Goal: Information Seeking & Learning: Check status

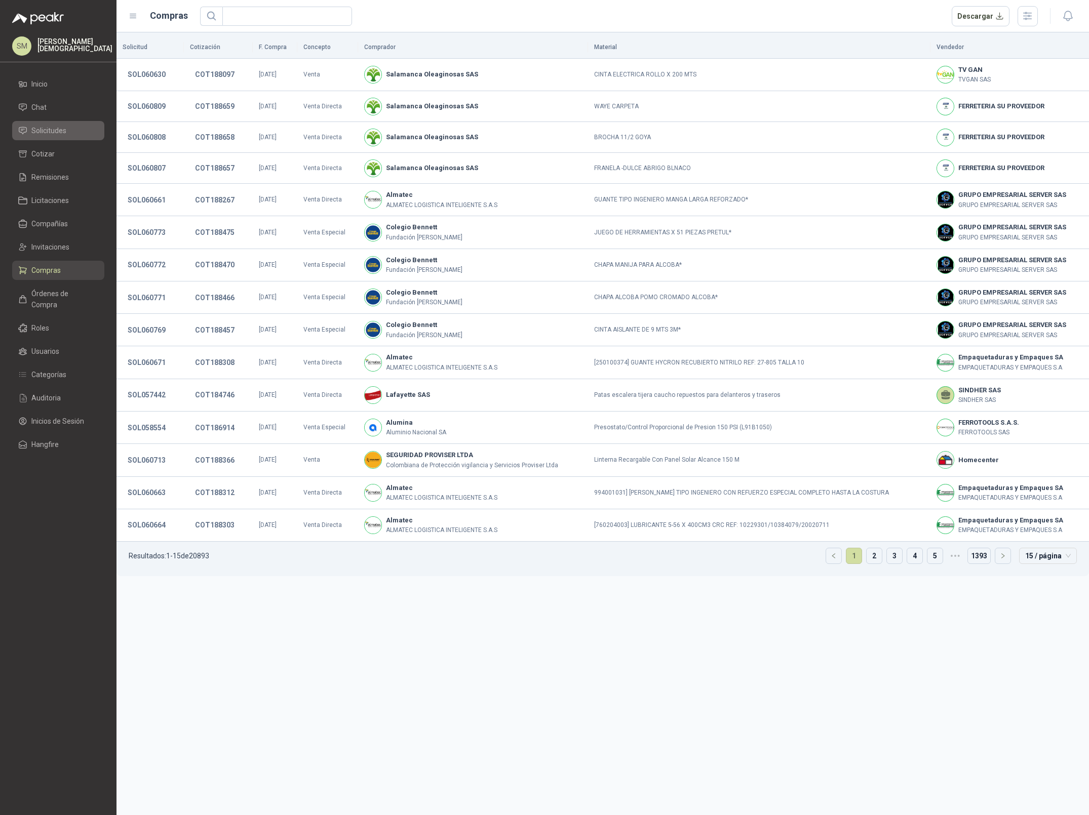
click at [44, 132] on span "Solicitudes" at bounding box center [48, 130] width 35 height 11
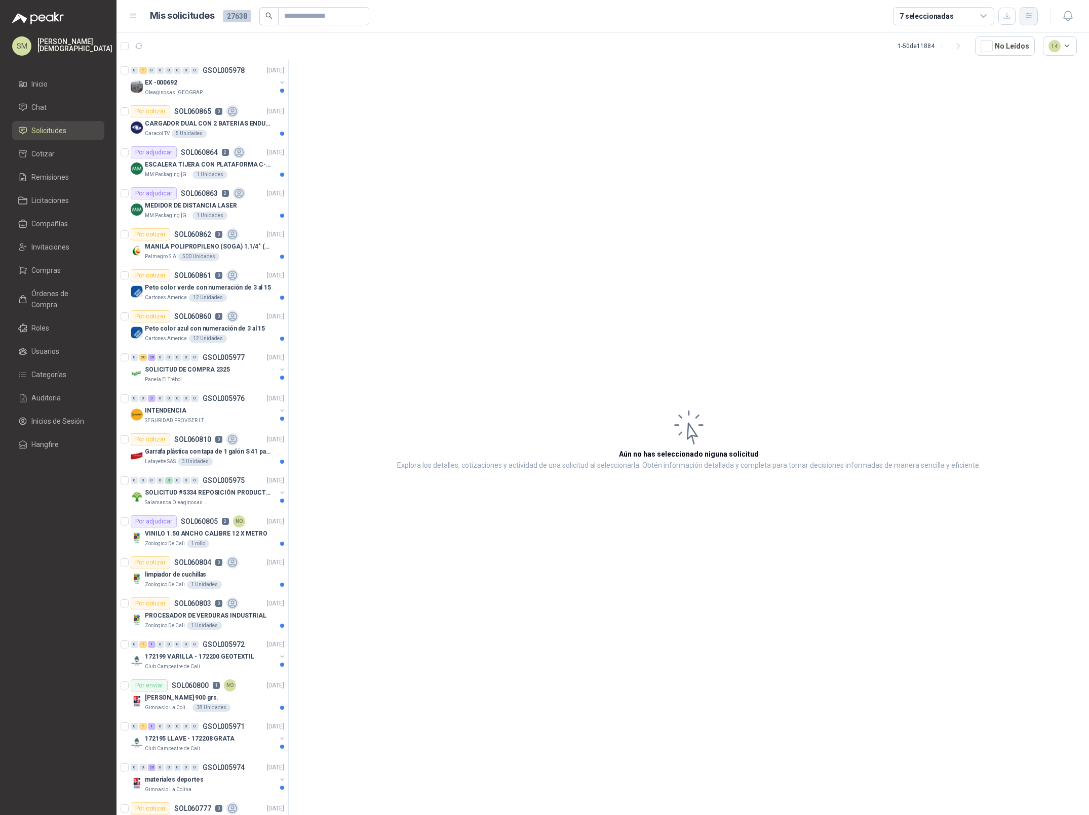
click at [1031, 18] on icon "button" at bounding box center [1028, 16] width 9 height 9
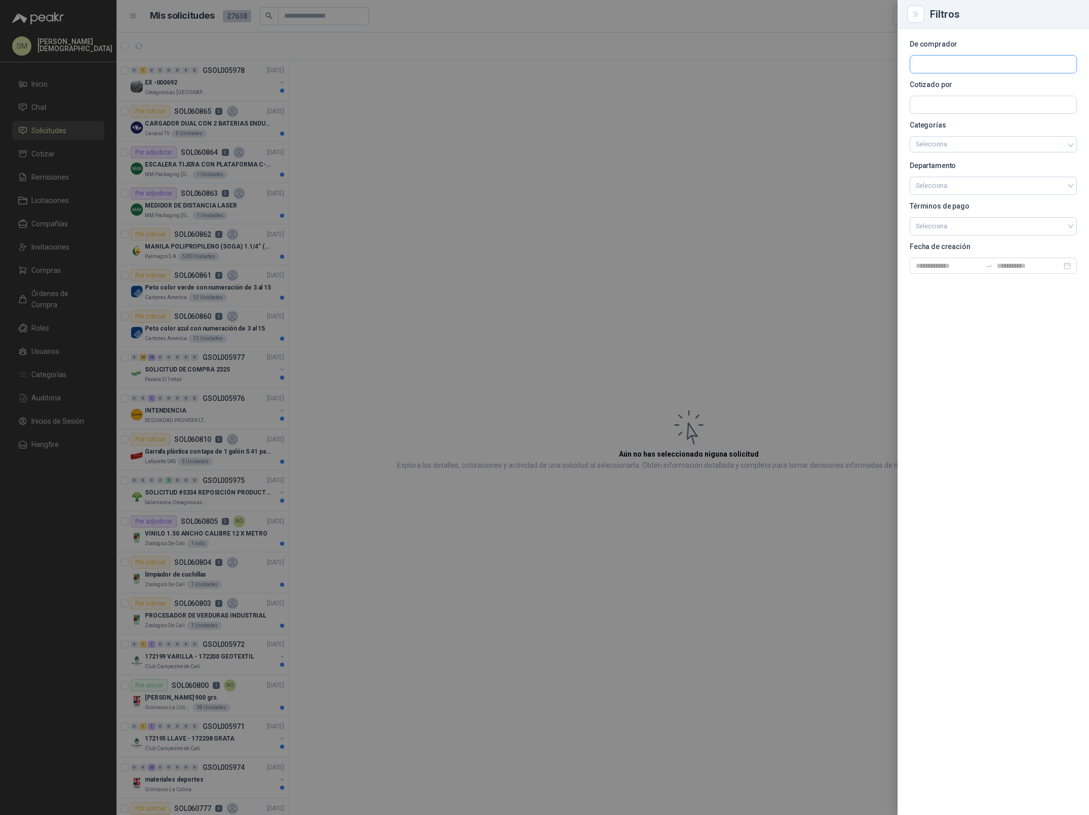
click at [943, 63] on input "text" at bounding box center [993, 64] width 166 height 17
type input "********"
click at [945, 86] on p "Patojito" at bounding box center [978, 86] width 91 height 6
click at [943, 109] on input "text" at bounding box center [993, 104] width 166 height 17
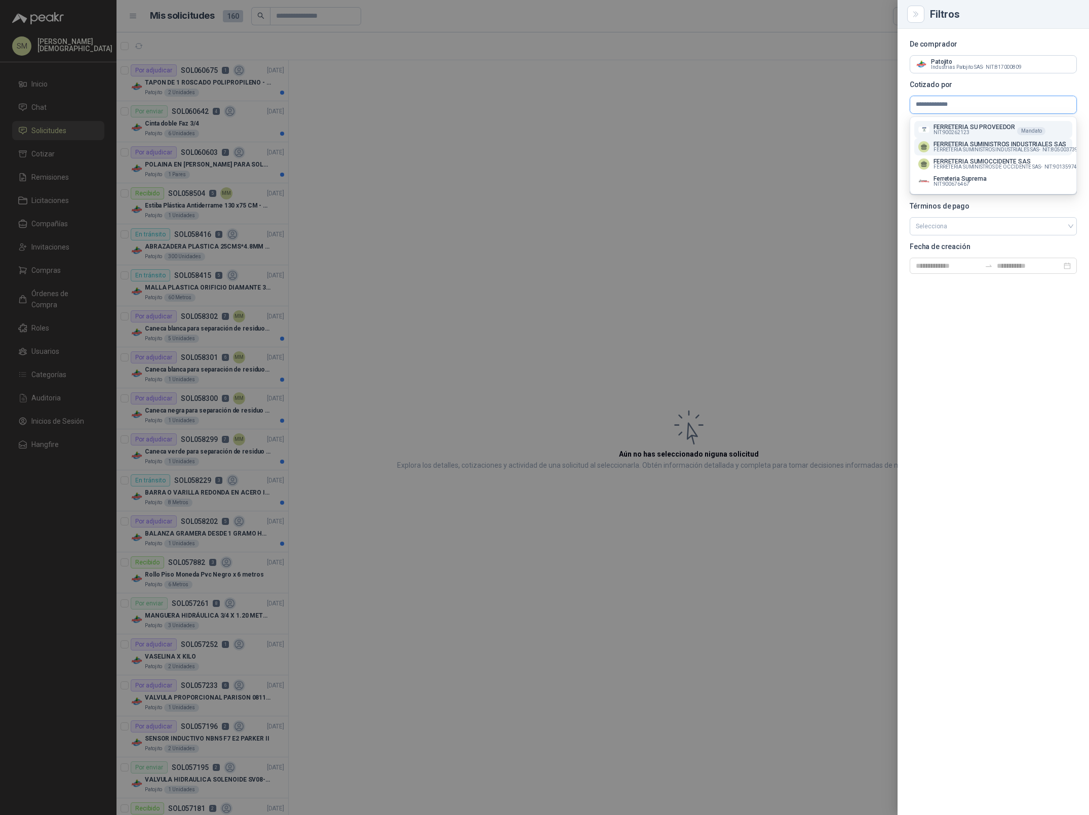
type input "**********"
click at [969, 148] on span "FERRETERIA SUMINISTROS INDUSTRIALES SAS -" at bounding box center [986, 149] width 107 height 5
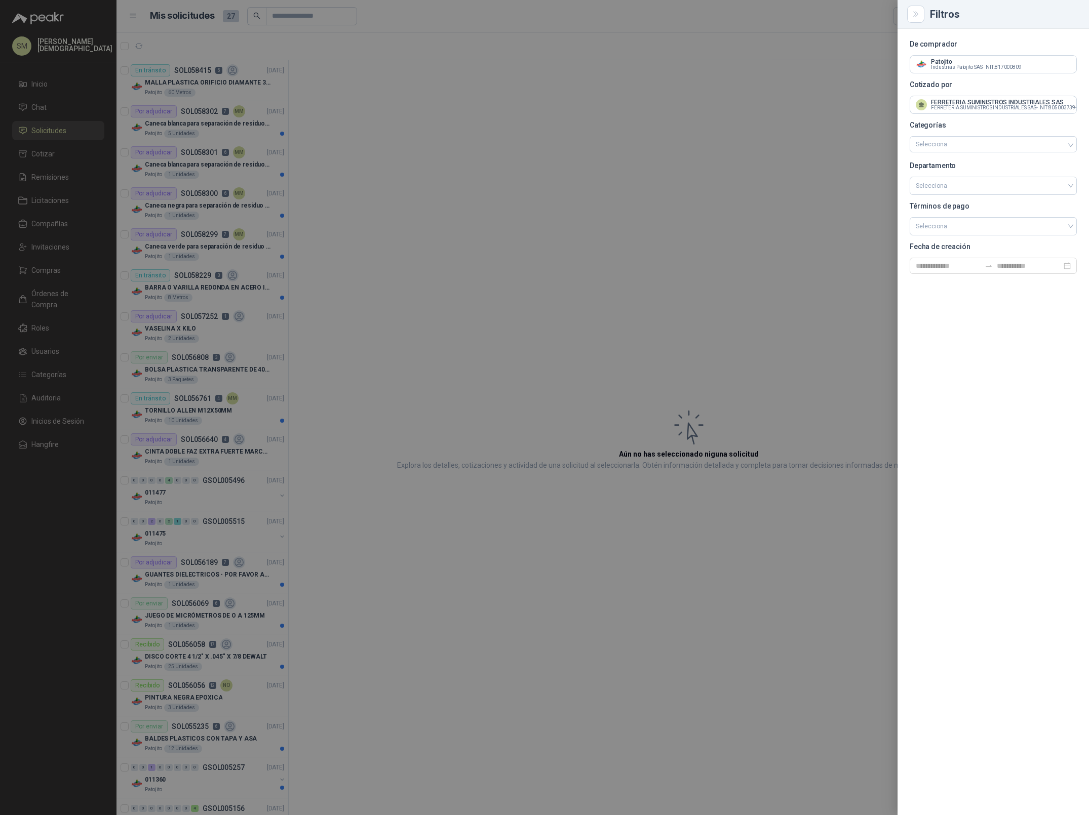
click at [493, 104] on div at bounding box center [544, 407] width 1089 height 815
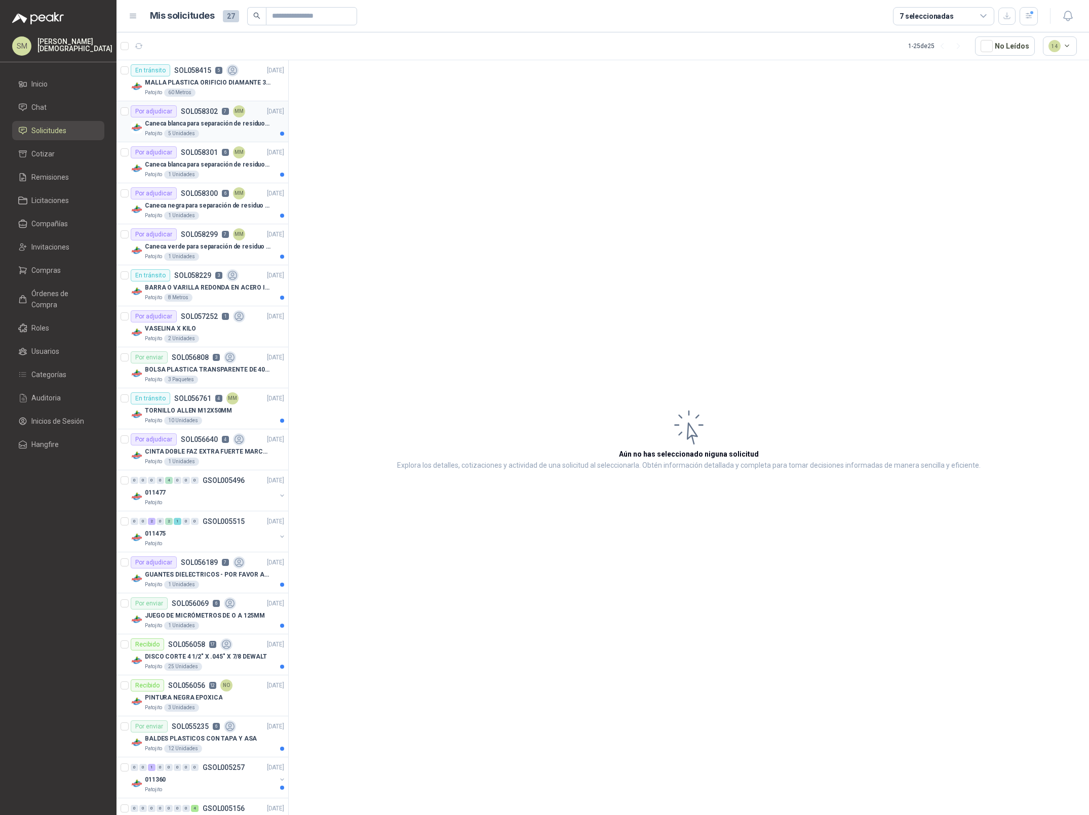
click at [233, 125] on p "Caneca blanca para separación de residuos 121 LT" at bounding box center [208, 124] width 126 height 10
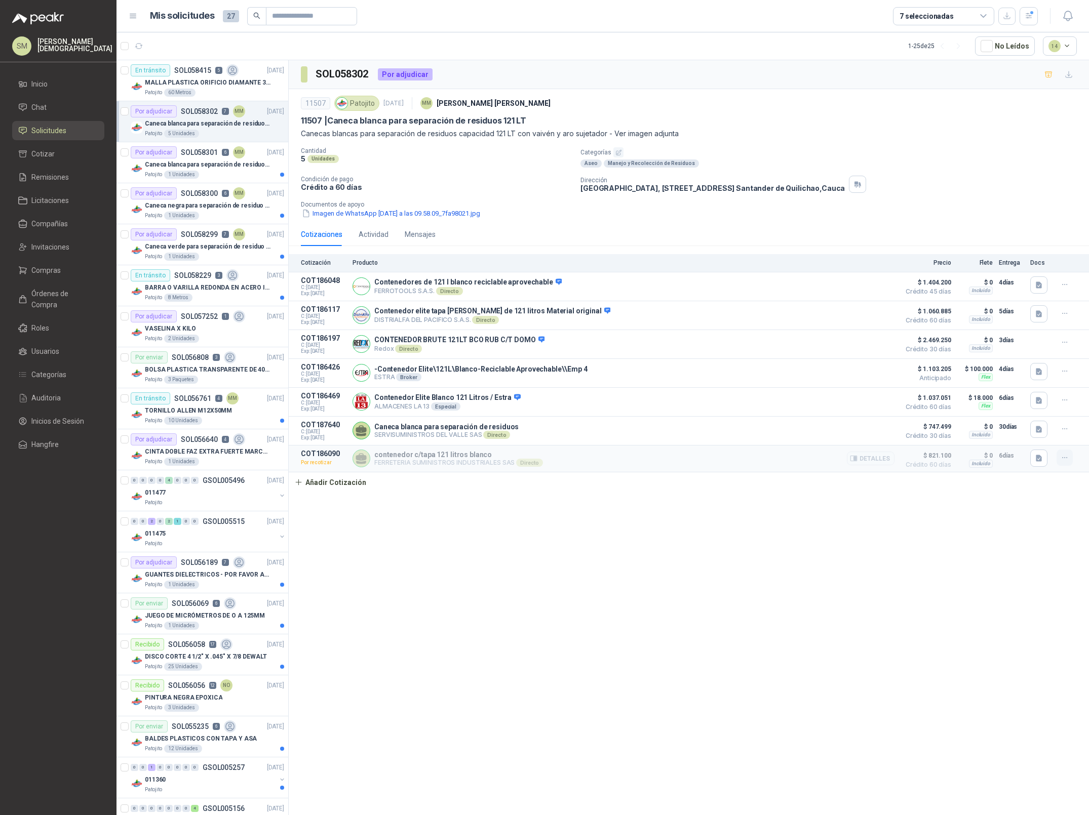
click at [1064, 462] on icon "button" at bounding box center [1064, 458] width 9 height 9
click at [1040, 507] on div "SOL058302 Por adjudicar 11507 Patojito [DATE] MM [PERSON_NAME] 11507 | Caneca b…" at bounding box center [689, 439] width 800 height 759
click at [422, 461] on p "FERRETERIA SUMINISTROS INDUSTRIALES SAS Directo" at bounding box center [458, 463] width 169 height 8
click at [877, 462] on button "Detalles" at bounding box center [871, 459] width 48 height 14
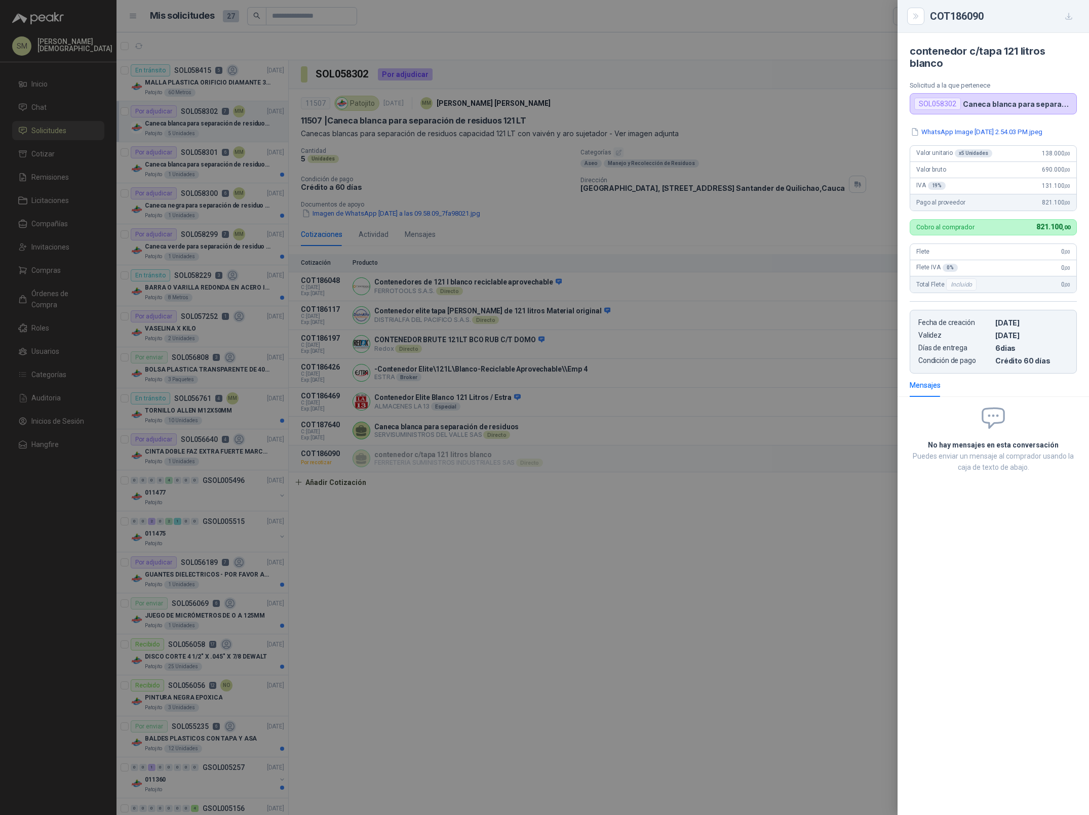
click at [748, 526] on div at bounding box center [544, 407] width 1089 height 815
